Goal: Transaction & Acquisition: Purchase product/service

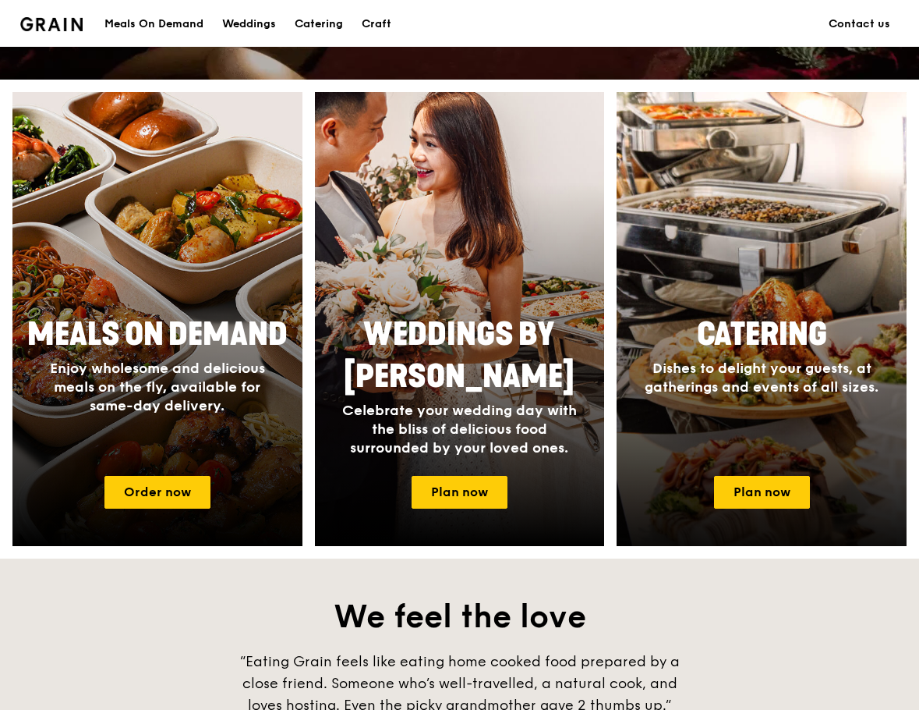
scroll to position [546, 0]
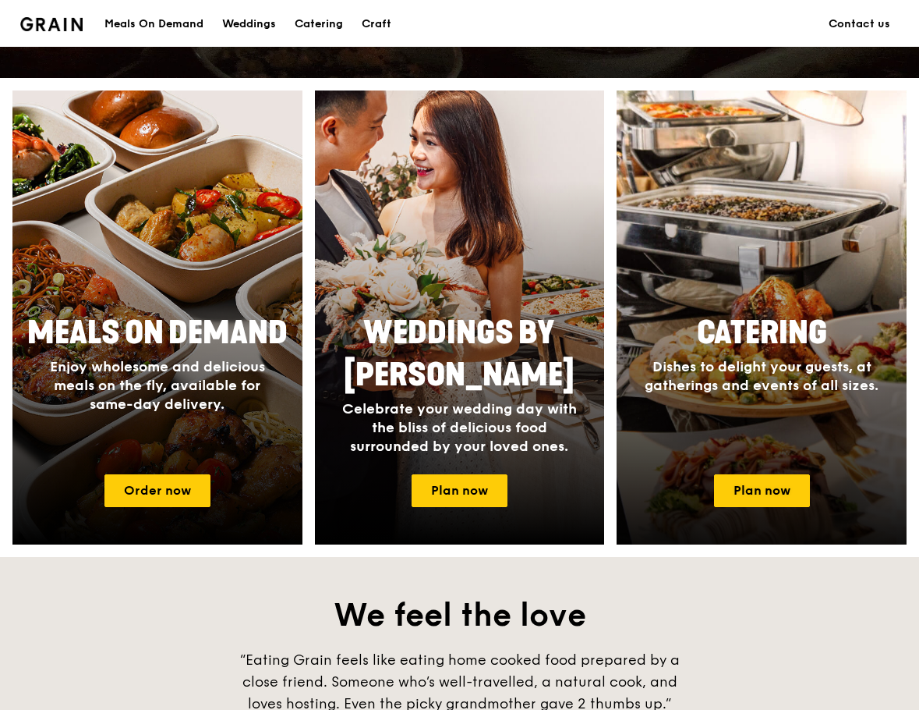
click at [794, 387] on span "Dishes to delight your guests, at gatherings and events of all sizes." at bounding box center [762, 376] width 234 height 36
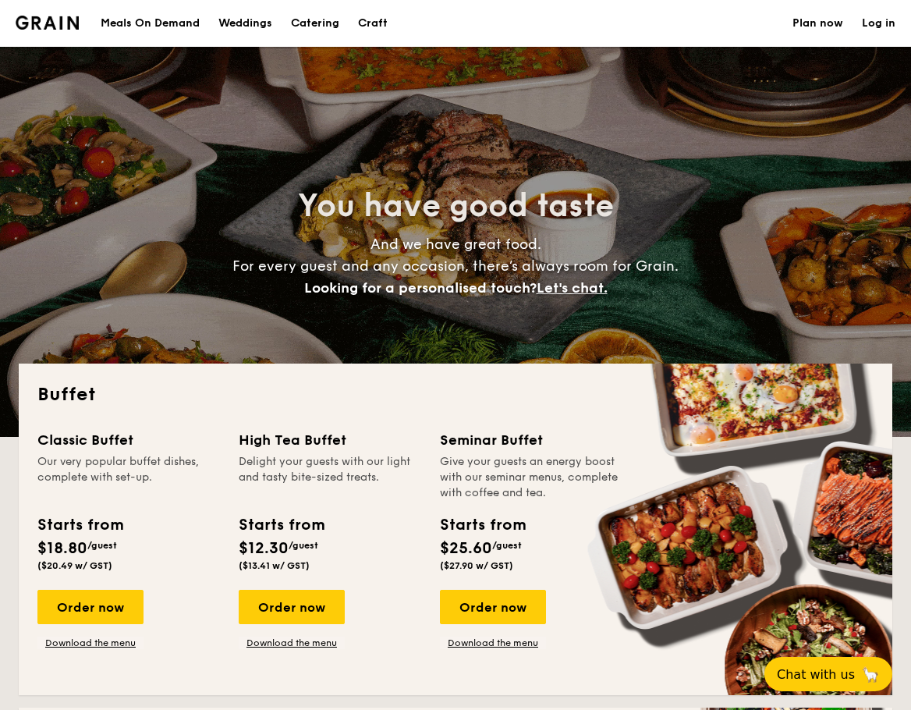
select select
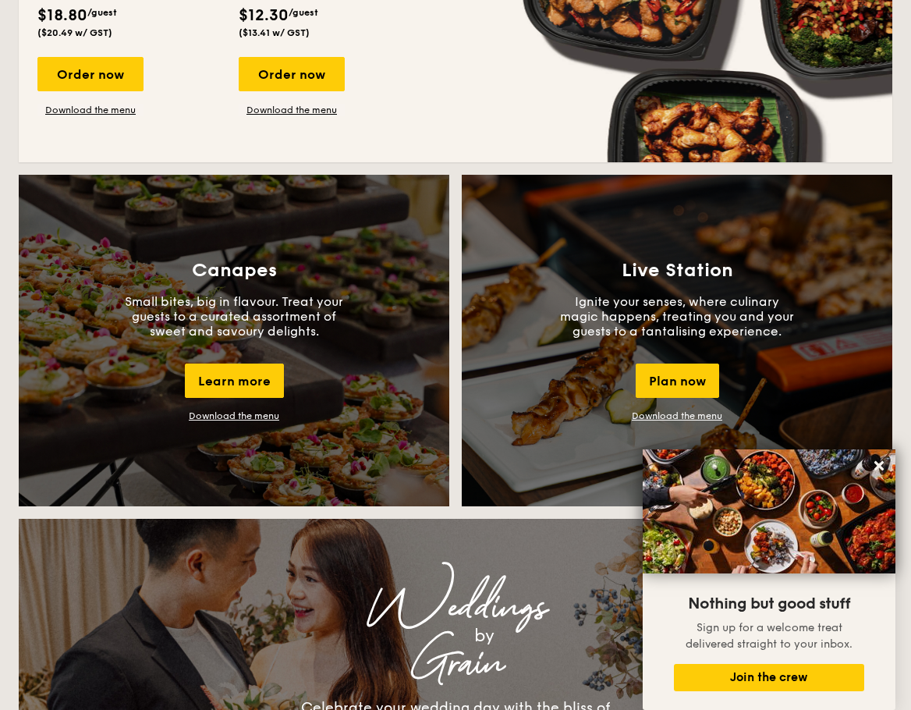
scroll to position [1248, 0]
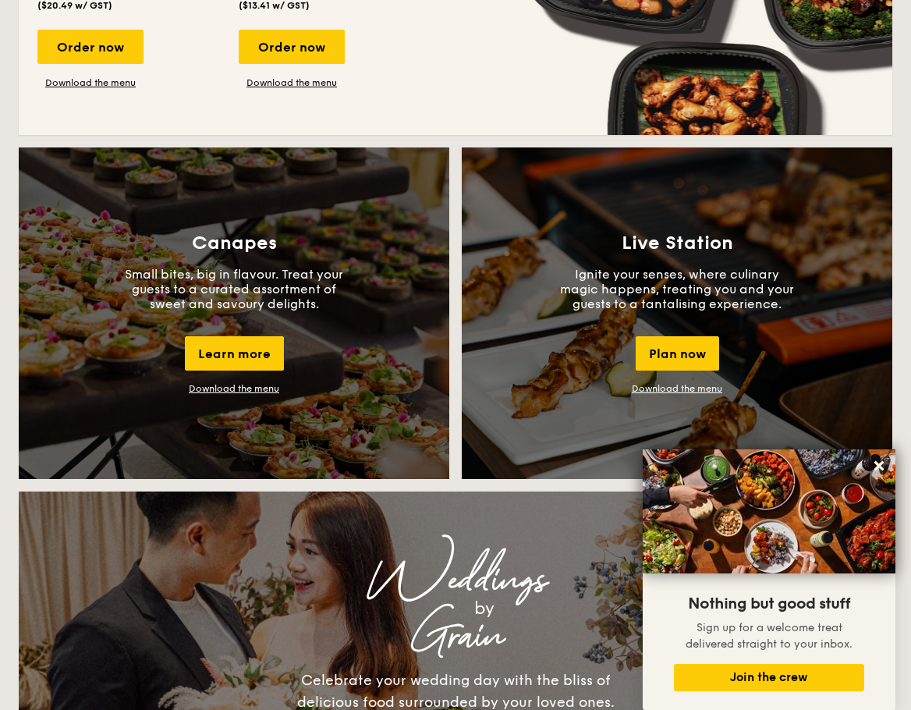
click at [384, 360] on div "Canapes Small bites, big in flavour. Treat your guests to a curated assortment …" at bounding box center [234, 312] width 430 height 331
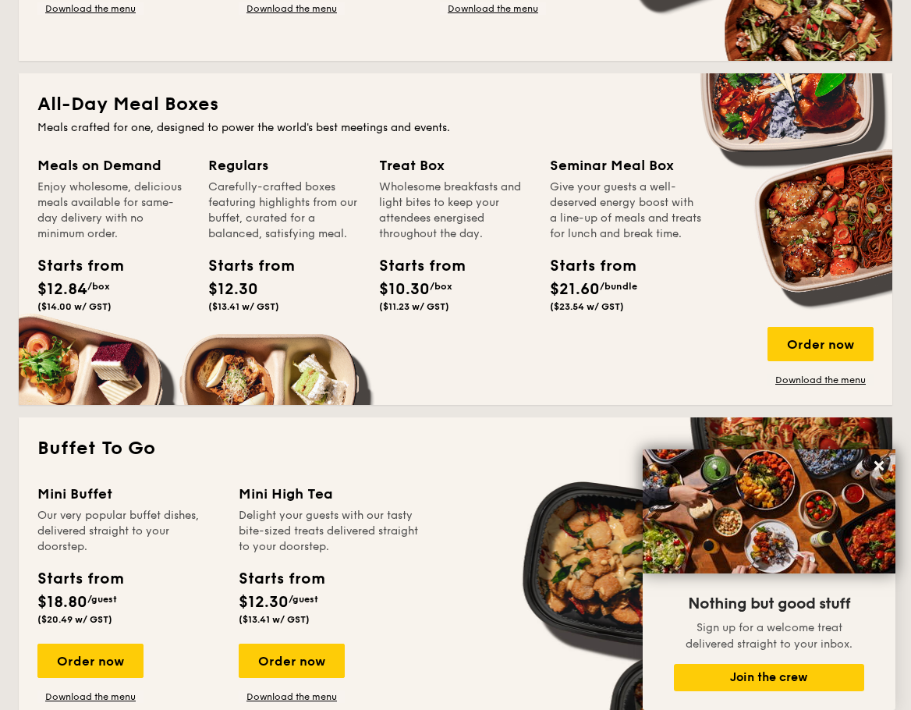
scroll to position [858, 0]
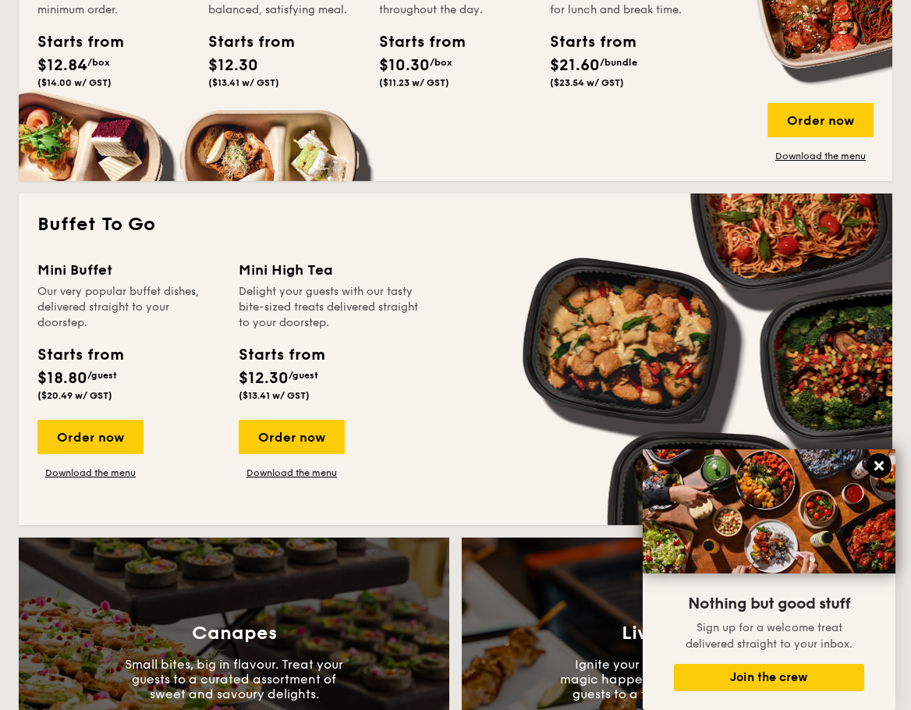
click at [879, 464] on icon at bounding box center [879, 465] width 14 height 14
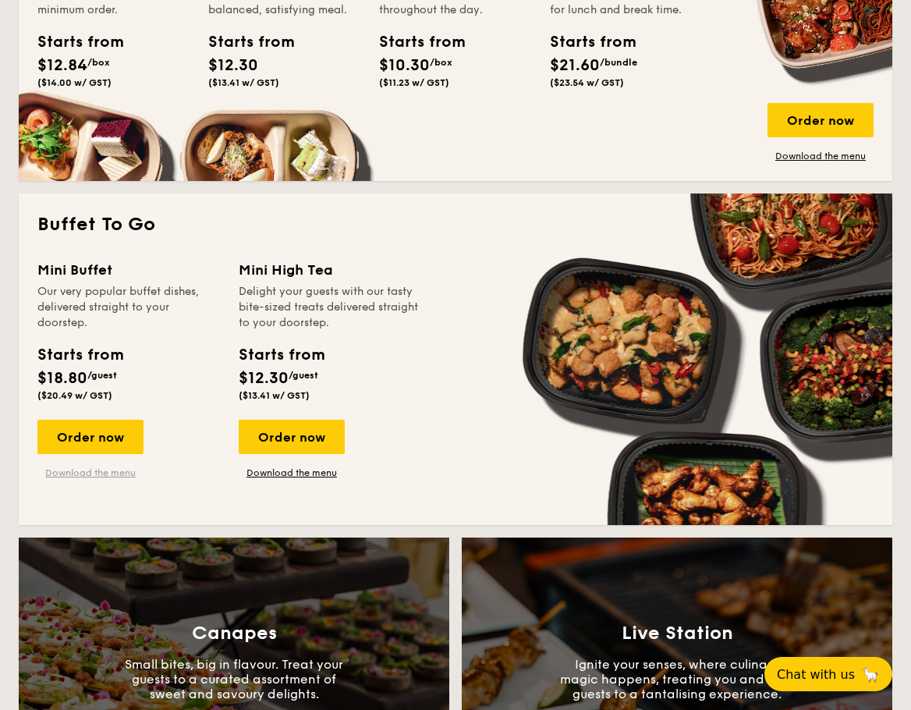
click at [111, 476] on link "Download the menu" at bounding box center [90, 472] width 106 height 12
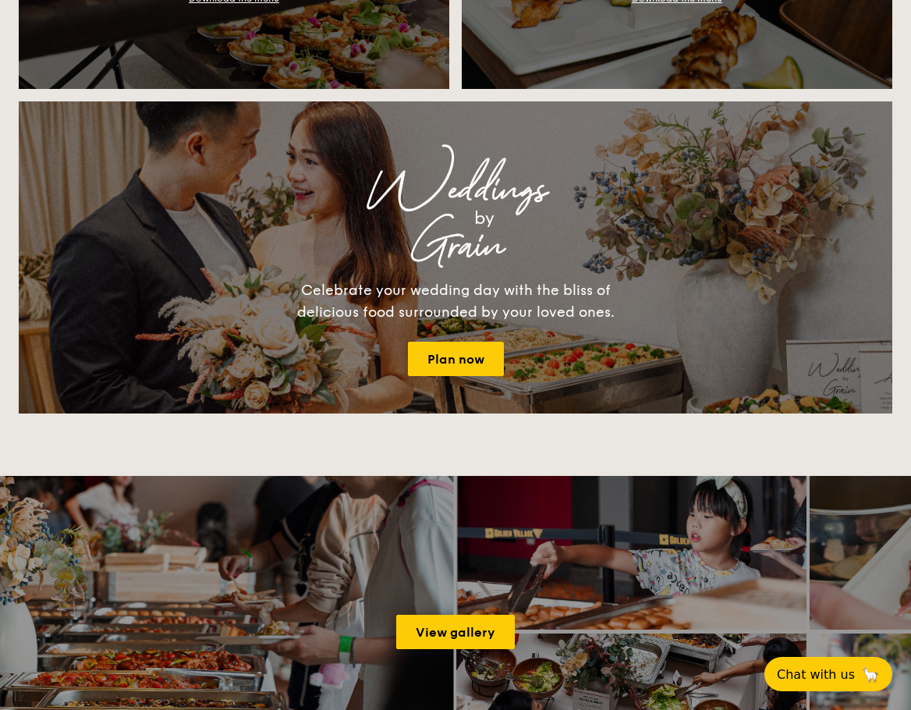
scroll to position [1949, 0]
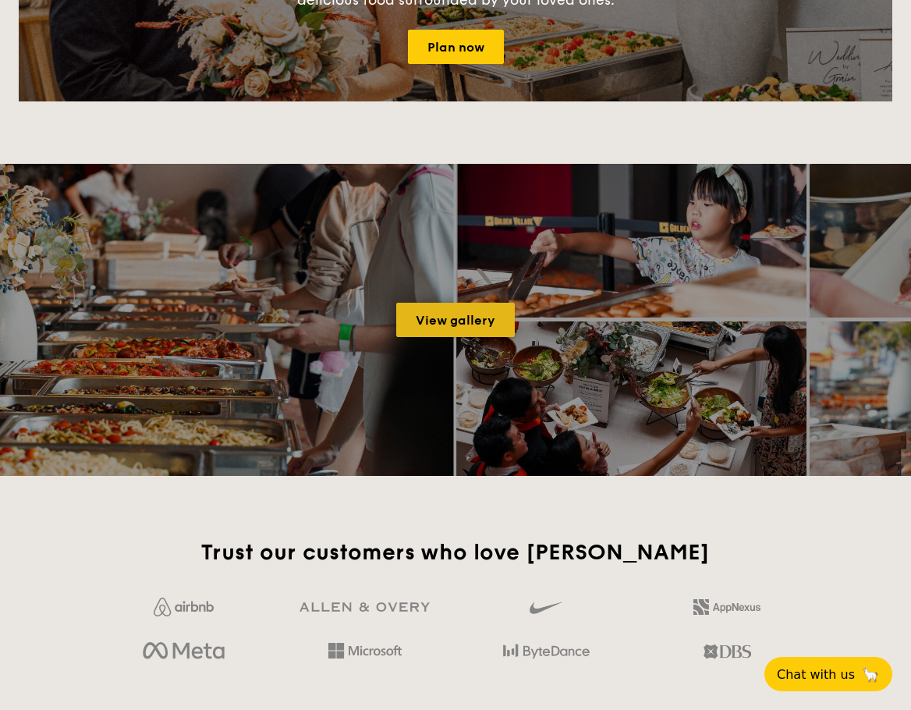
click at [477, 317] on link "View gallery" at bounding box center [455, 320] width 119 height 34
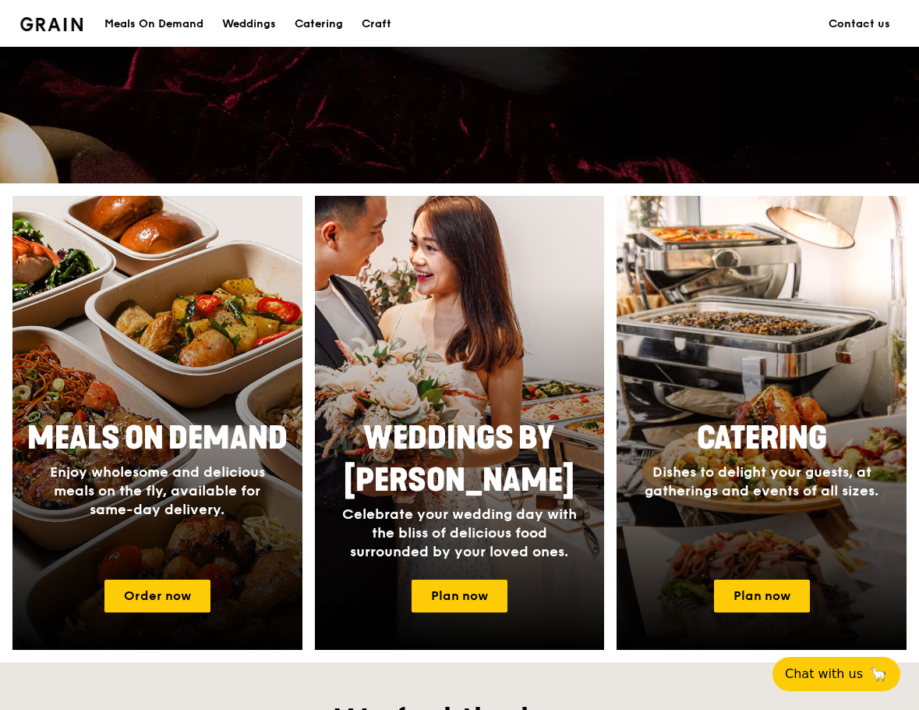
scroll to position [468, 0]
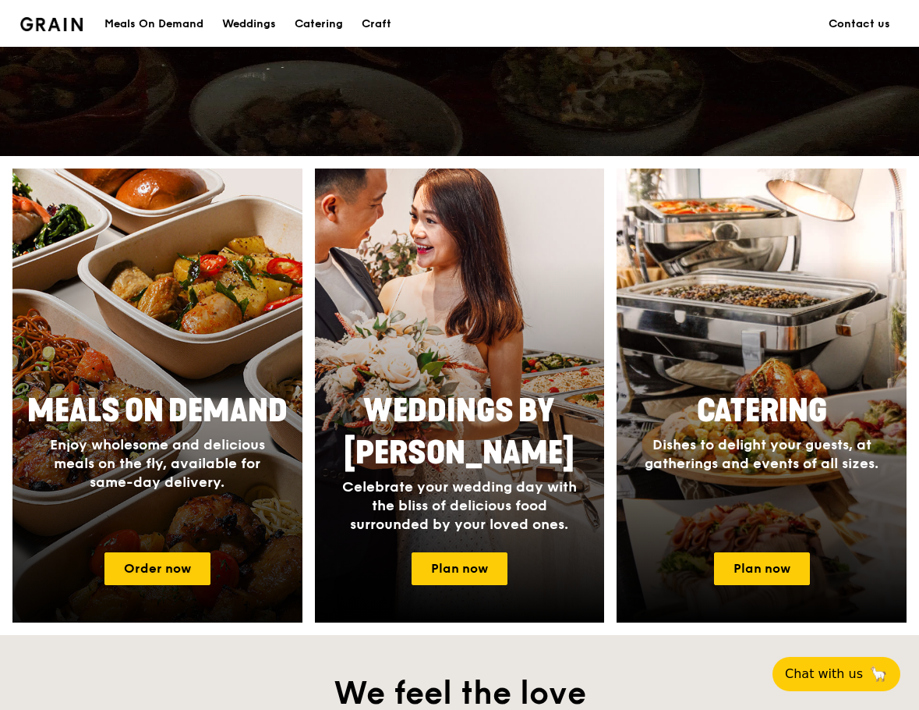
click at [145, 315] on div at bounding box center [157, 395] width 319 height 499
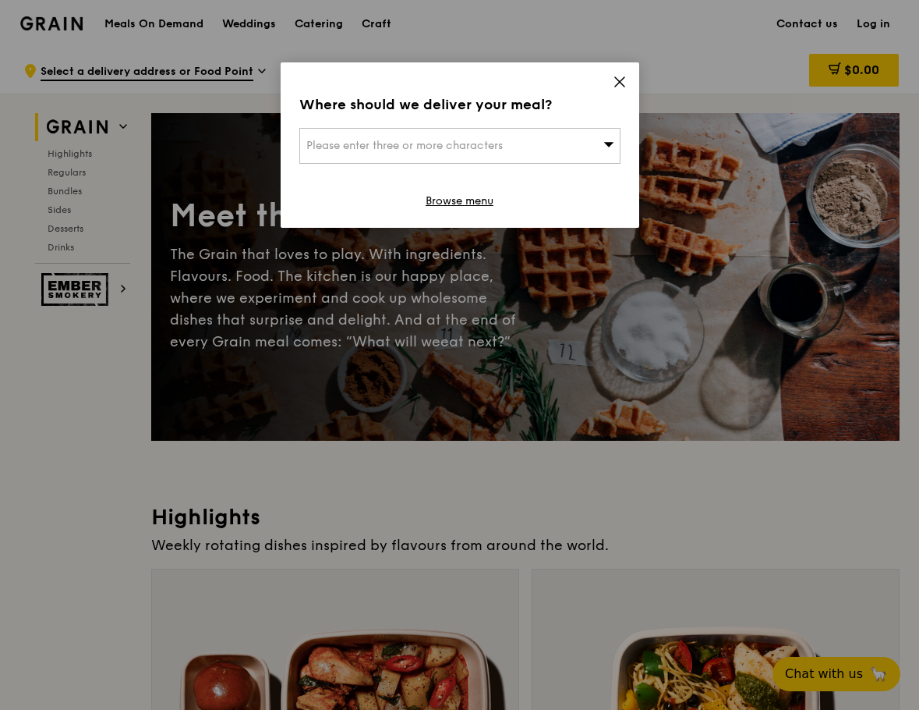
click at [620, 78] on icon at bounding box center [620, 82] width 14 height 14
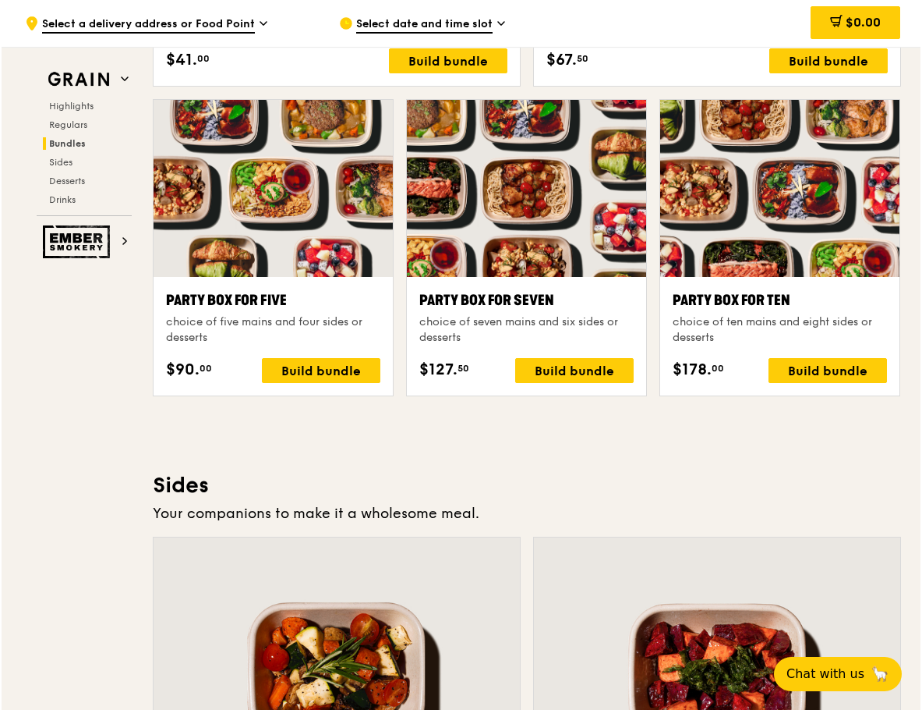
scroll to position [3041, 0]
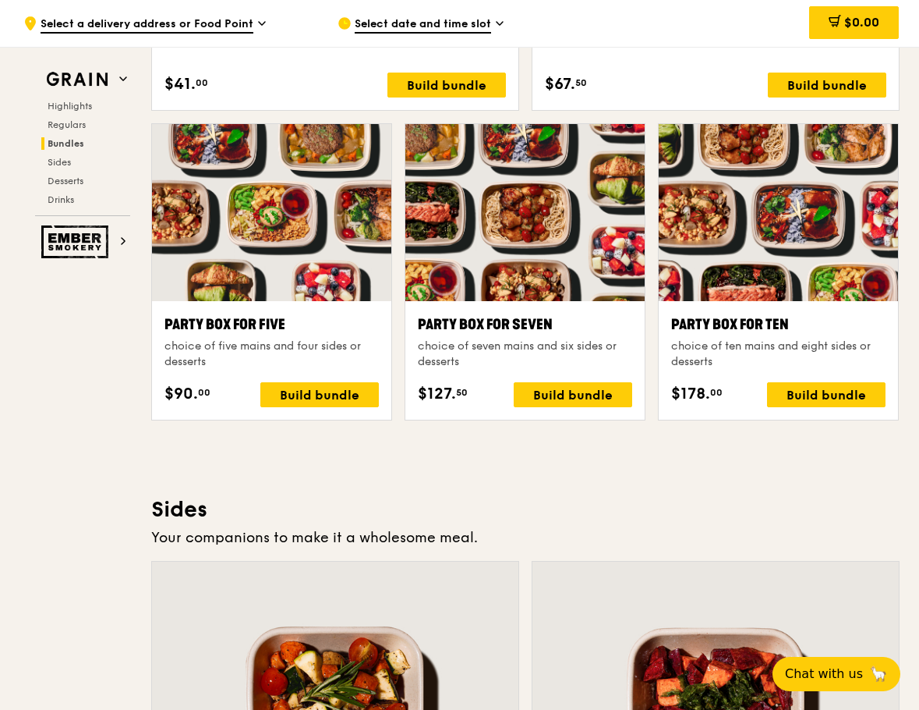
click at [758, 275] on div at bounding box center [778, 212] width 239 height 177
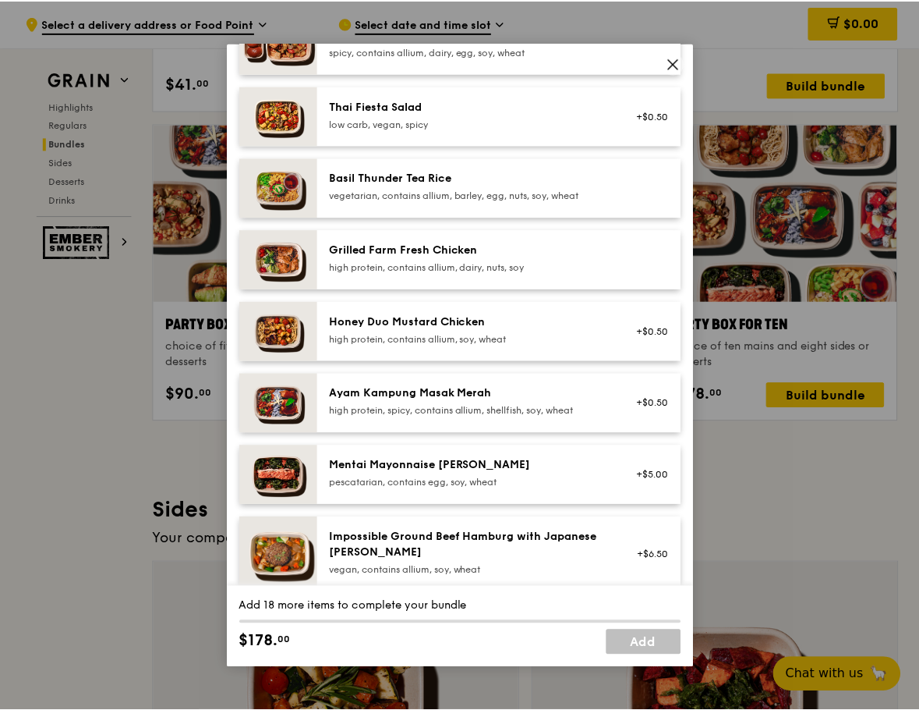
scroll to position [234, 0]
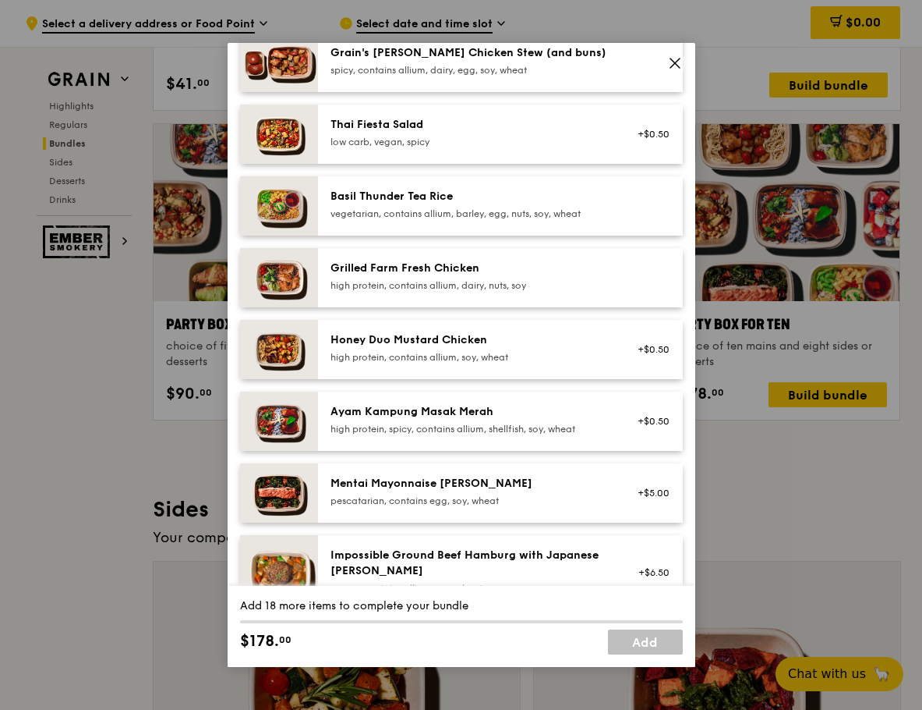
click at [668, 57] on icon at bounding box center [675, 63] width 14 height 14
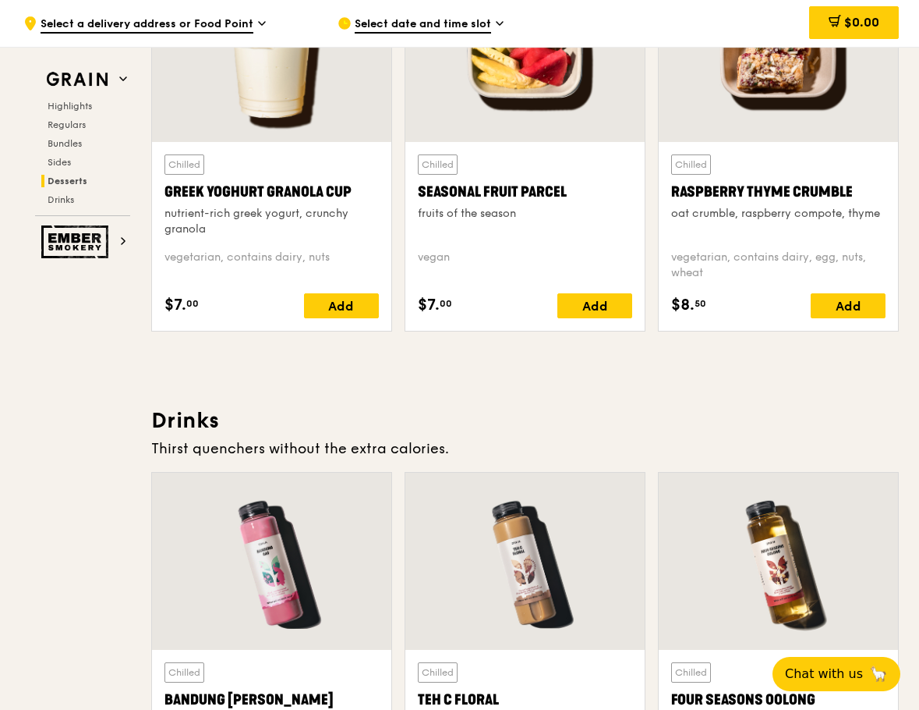
scroll to position [4600, 0]
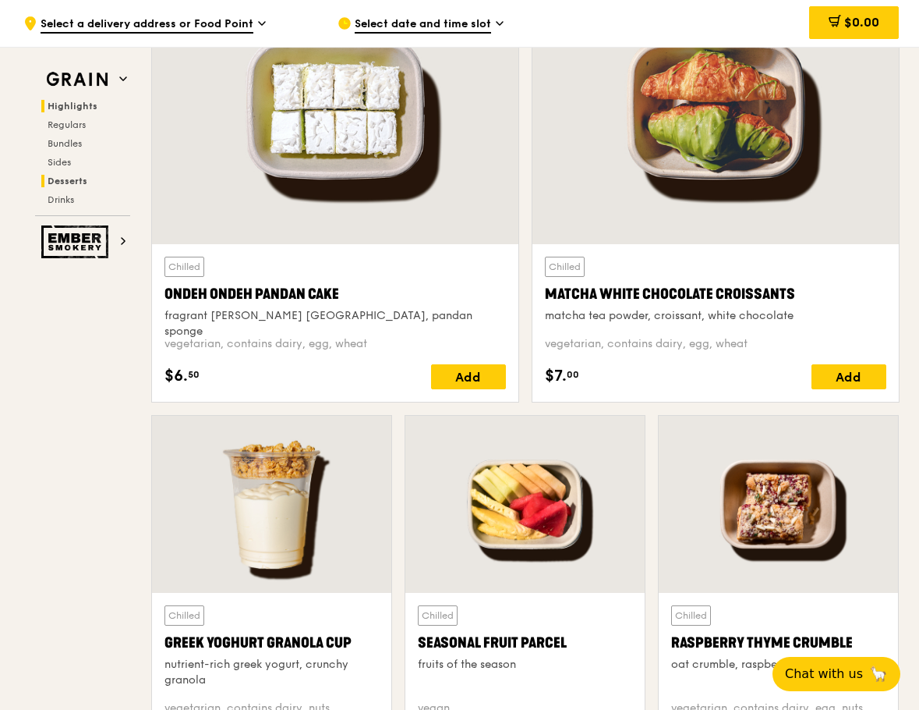
click at [92, 104] on span "Highlights" at bounding box center [73, 106] width 50 height 11
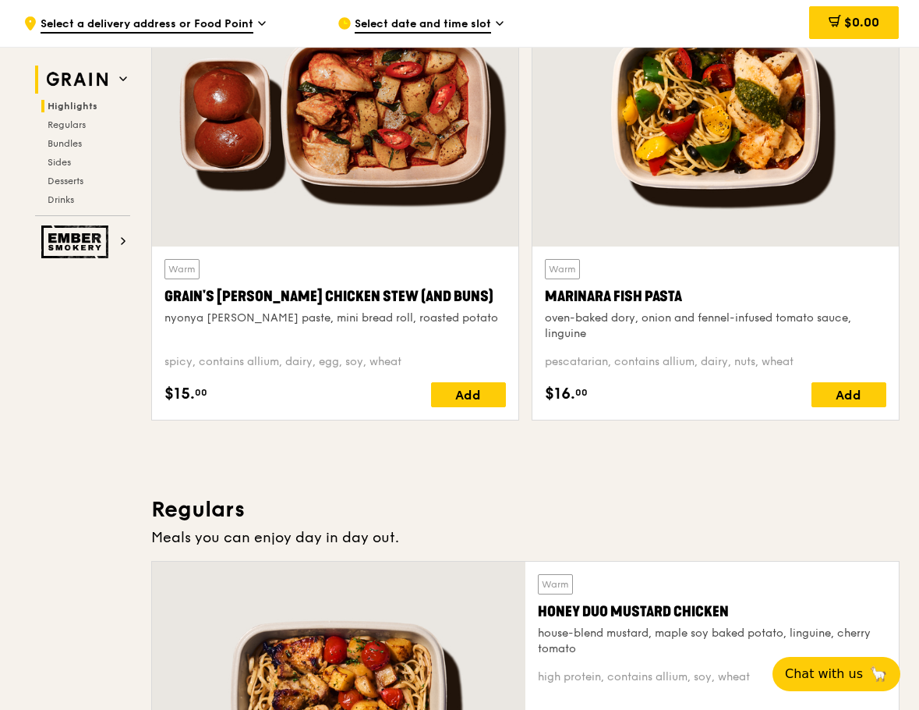
scroll to position [440, 0]
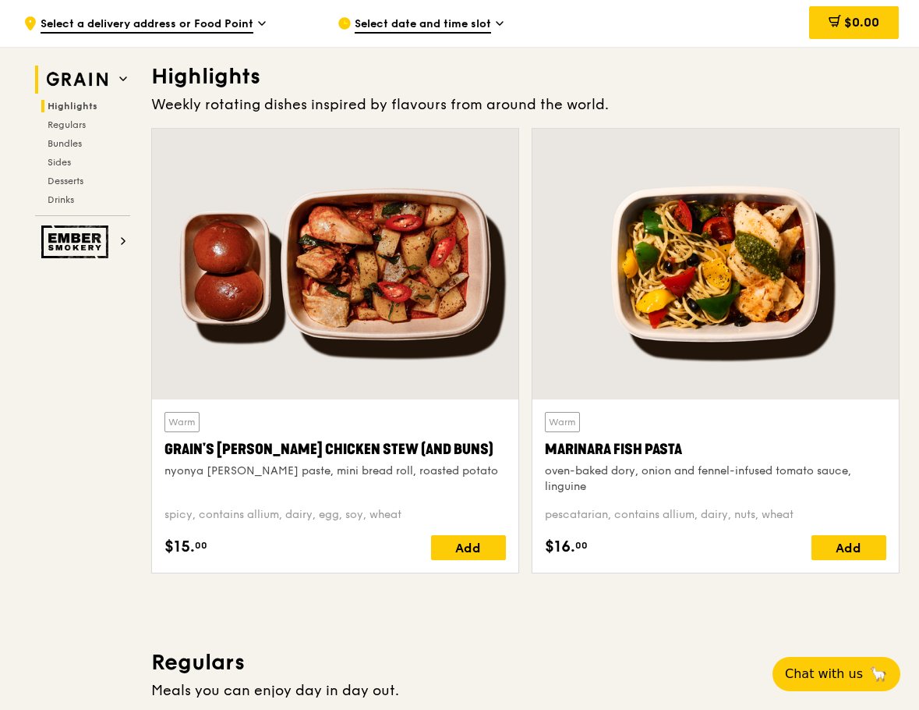
click at [119, 75] on icon at bounding box center [123, 79] width 8 height 8
click at [89, 81] on img at bounding box center [77, 79] width 72 height 28
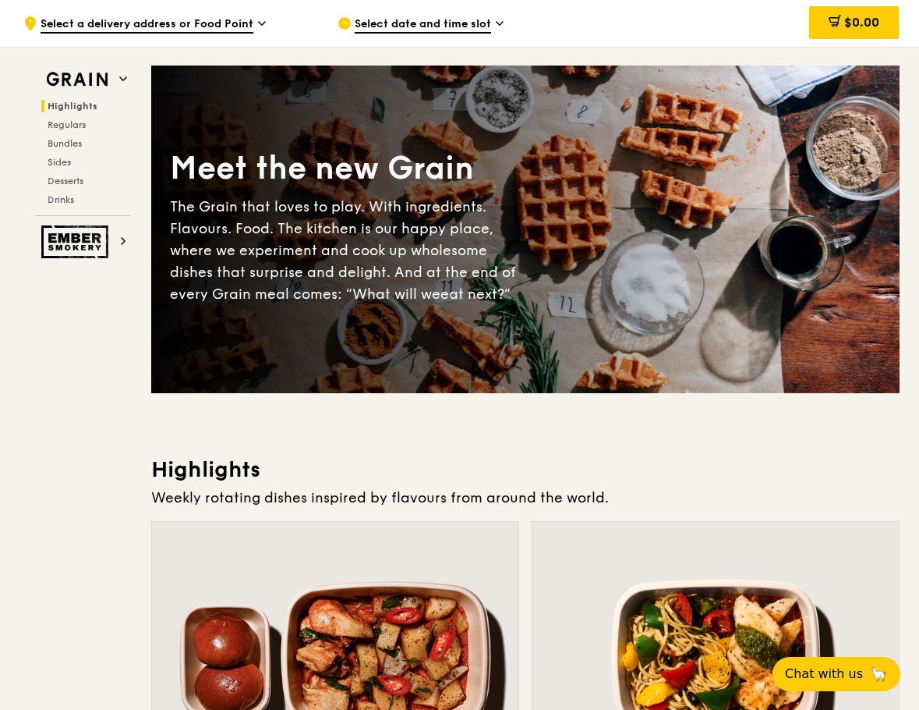
scroll to position [0, 0]
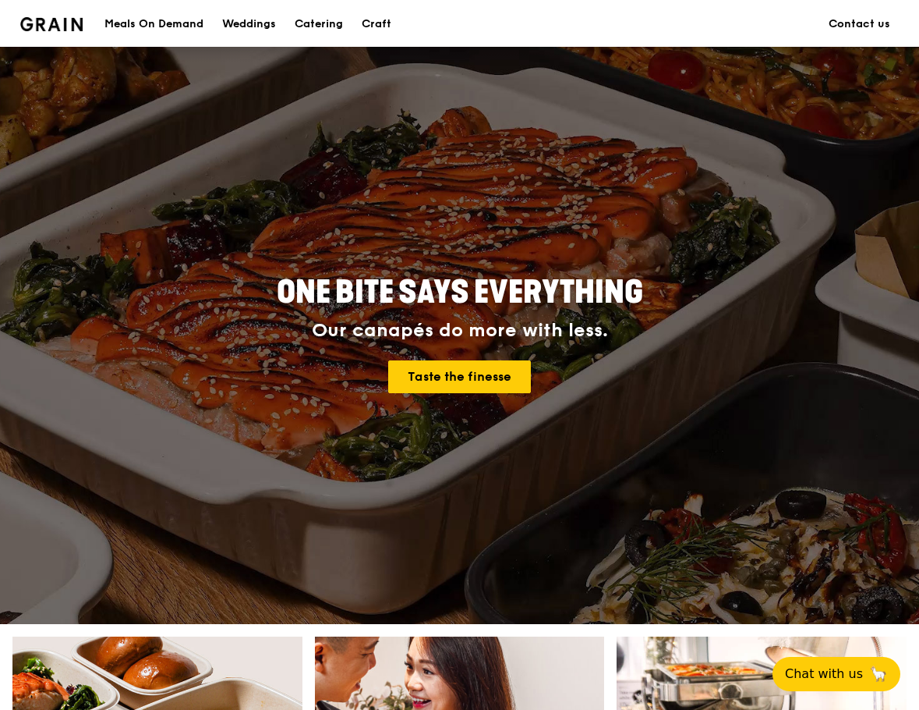
scroll to position [468, 0]
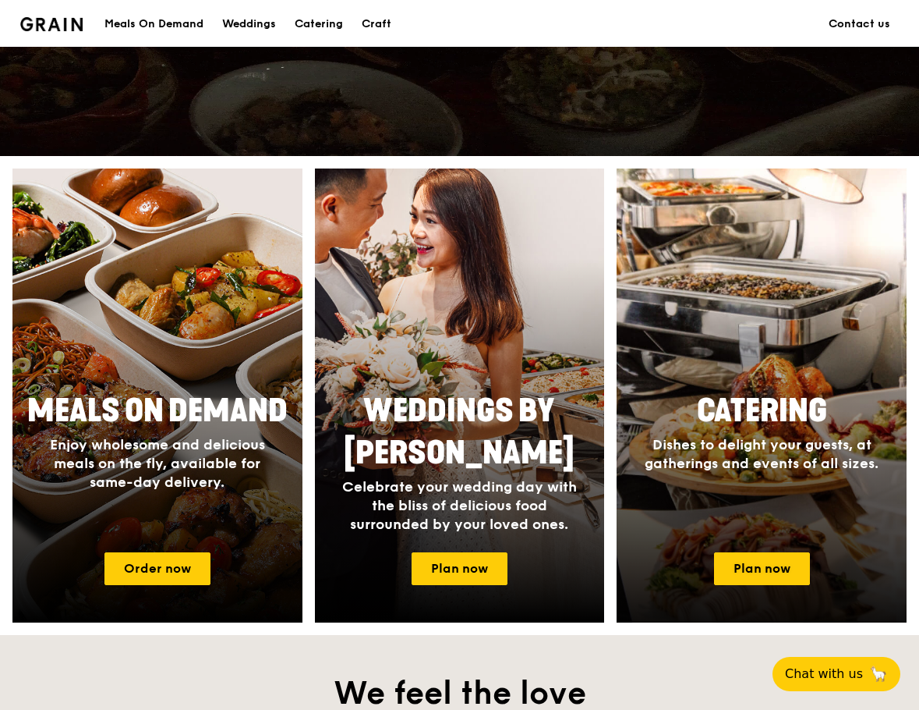
click at [769, 398] on span "Catering" at bounding box center [762, 410] width 130 height 37
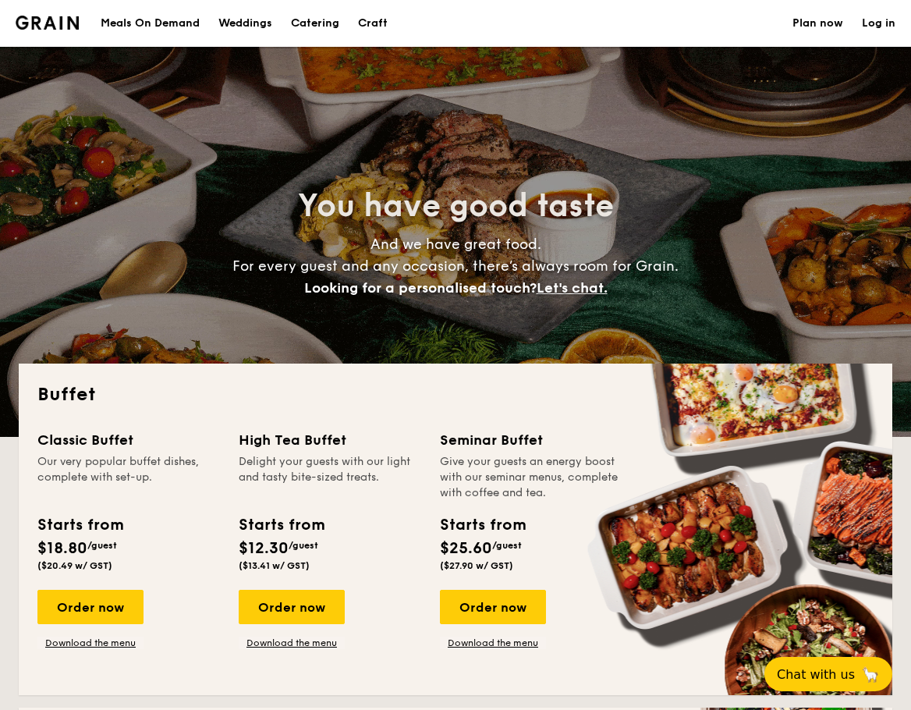
select select
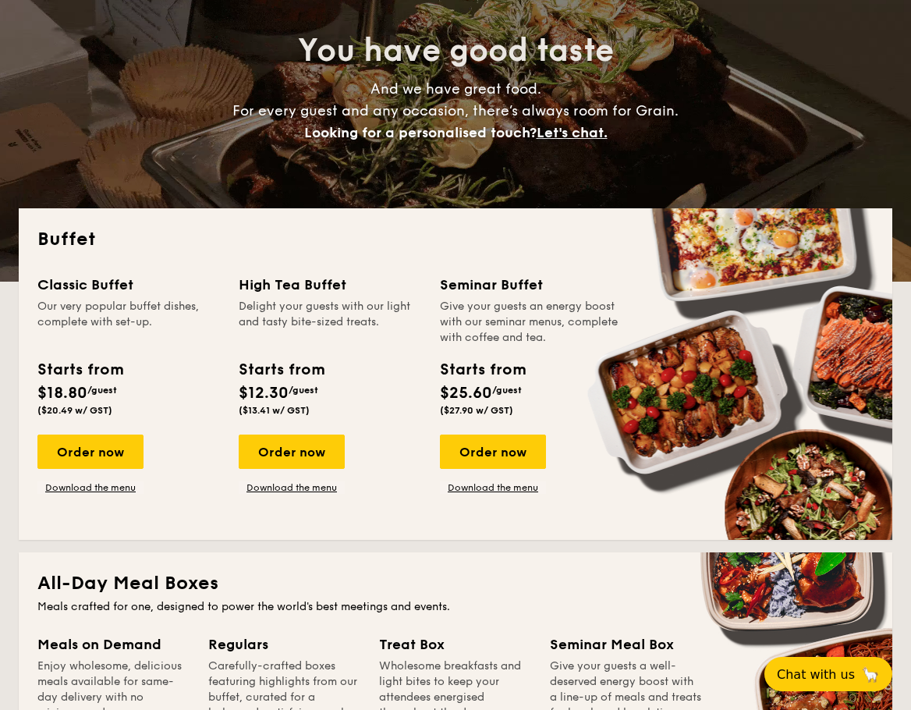
scroll to position [156, 0]
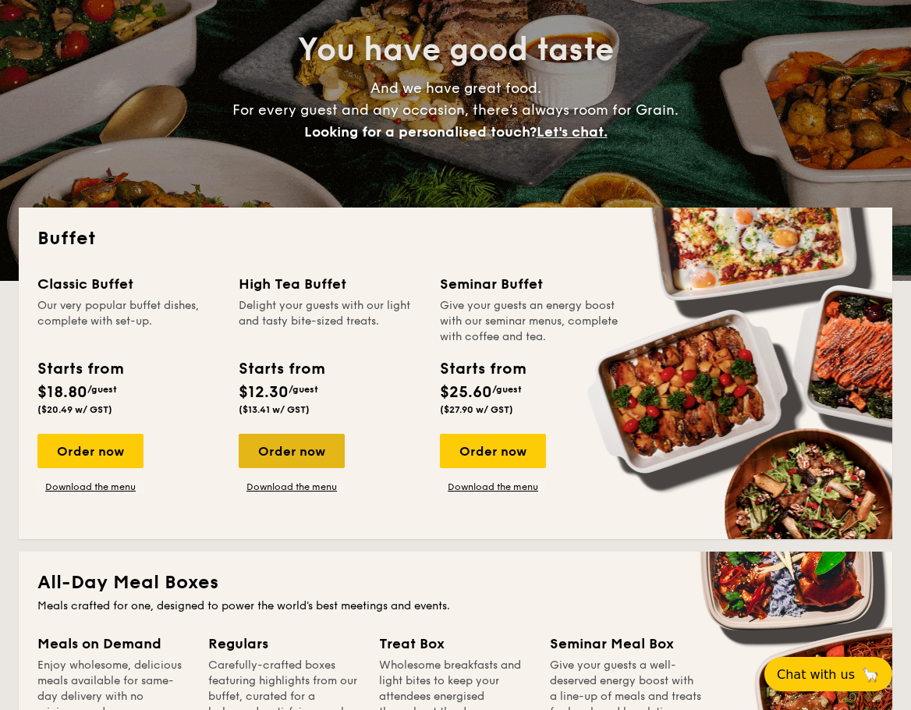
click at [315, 455] on div "Order now" at bounding box center [292, 451] width 106 height 34
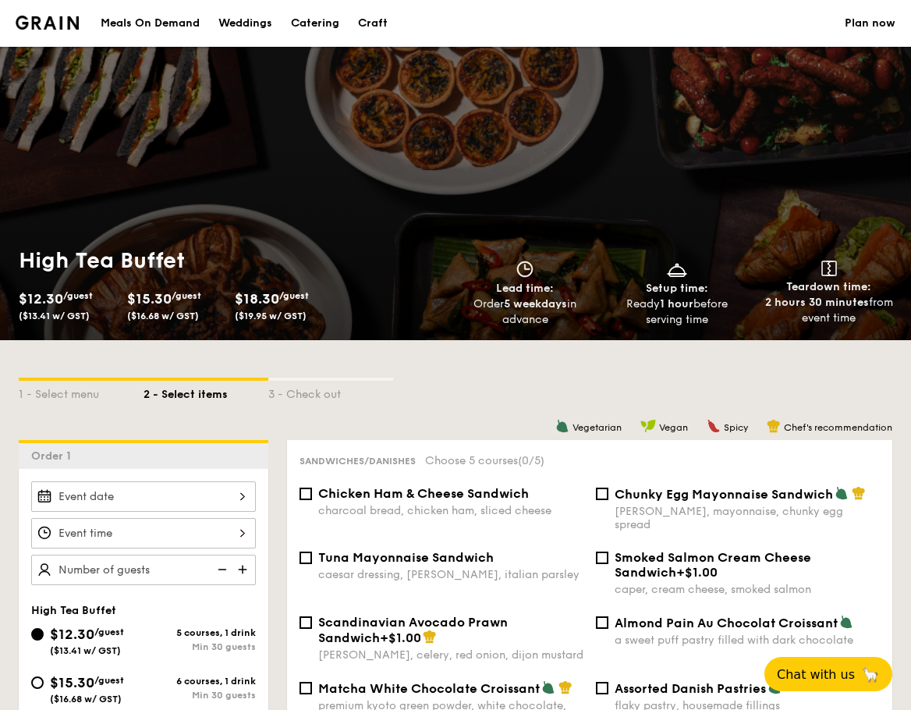
select select
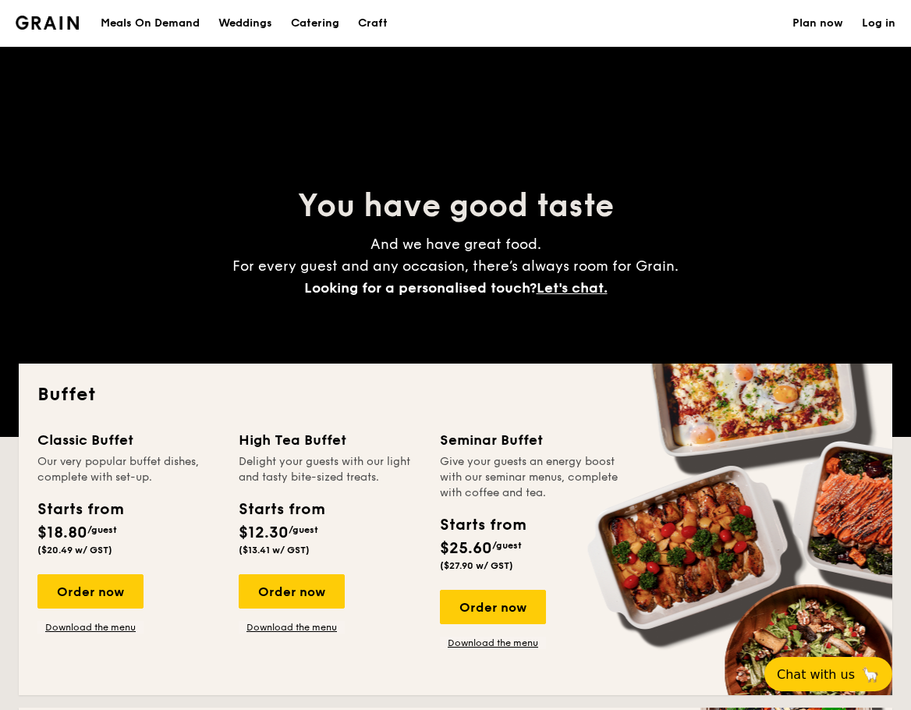
scroll to position [156, 0]
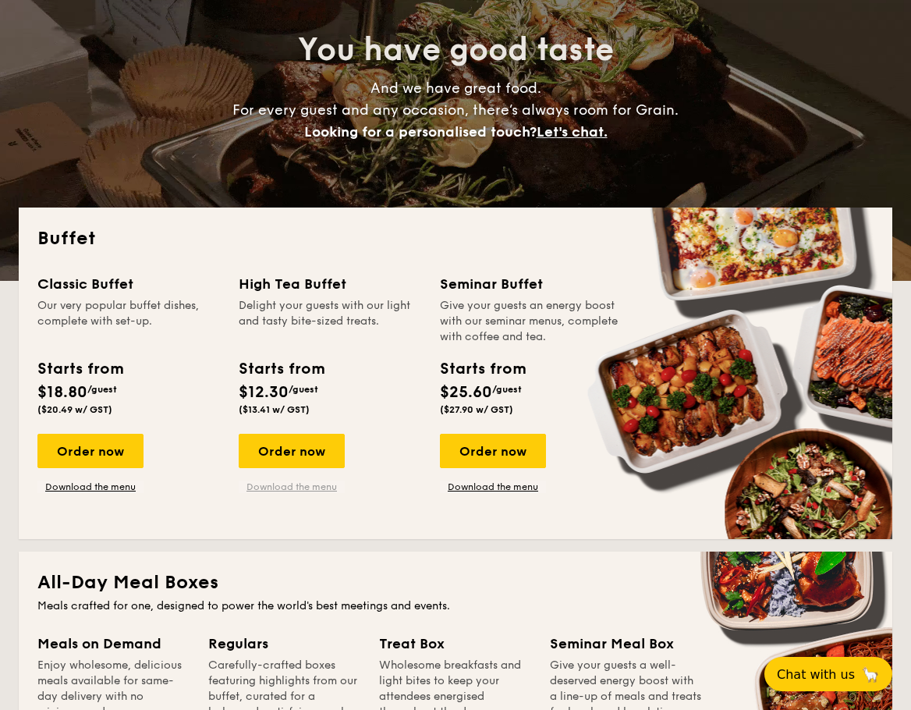
click at [305, 487] on link "Download the menu" at bounding box center [292, 486] width 106 height 12
